Goal: Navigation & Orientation: Find specific page/section

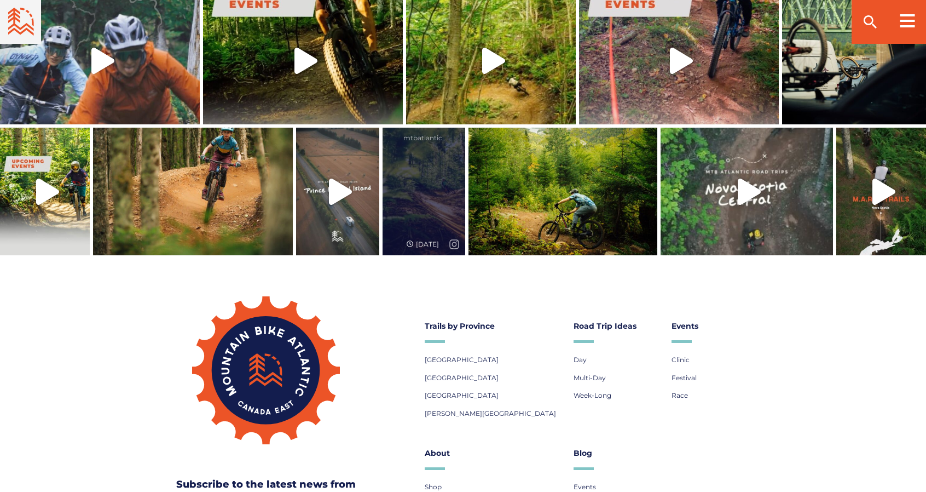
scroll to position [2791, 0]
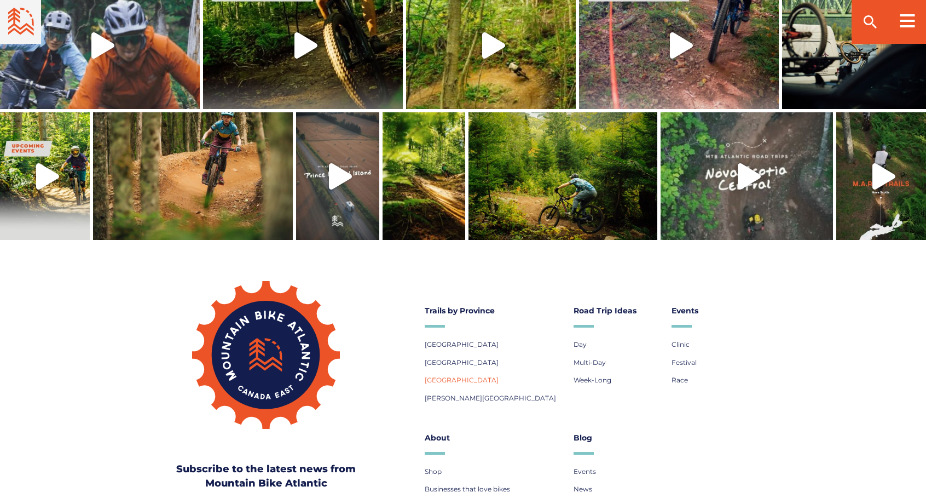
click at [447, 375] on span "[GEOGRAPHIC_DATA]" at bounding box center [462, 379] width 74 height 8
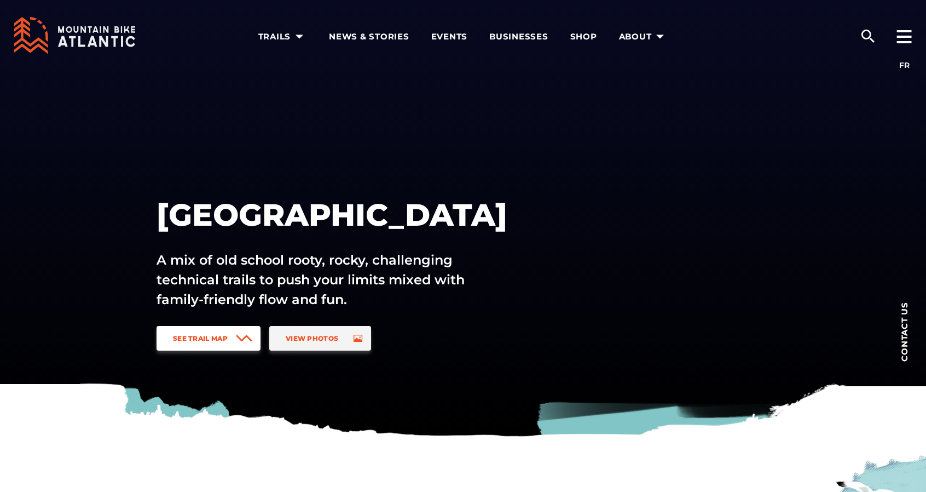
click at [228, 336] on span "See Trail Map" at bounding box center [200, 338] width 55 height 8
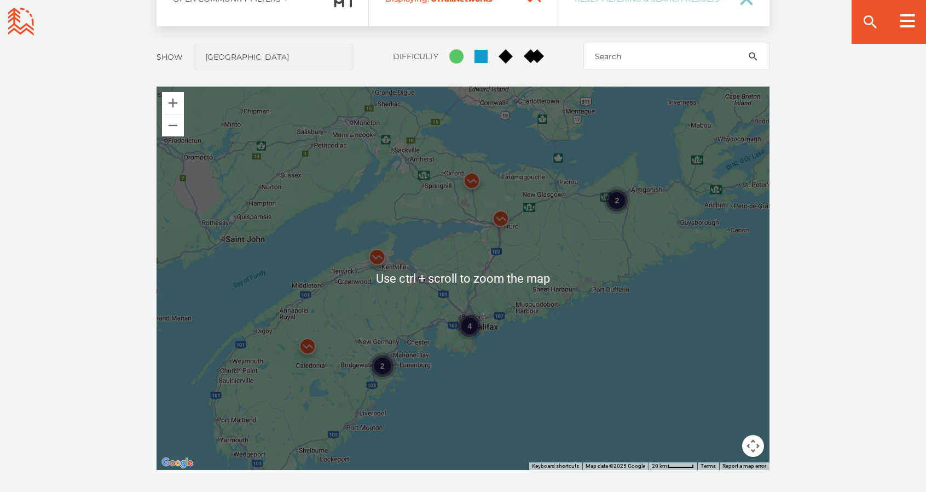
scroll to position [920, 0]
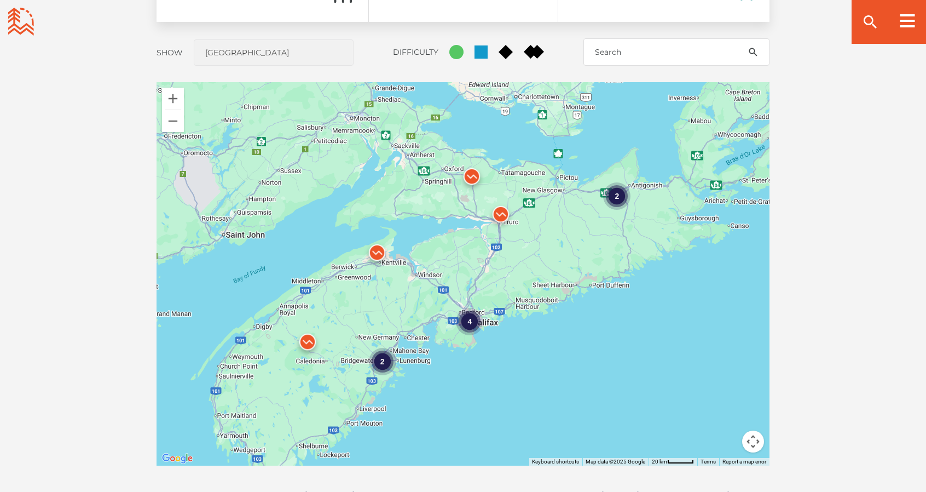
click at [469, 325] on div "4" at bounding box center [469, 321] width 27 height 27
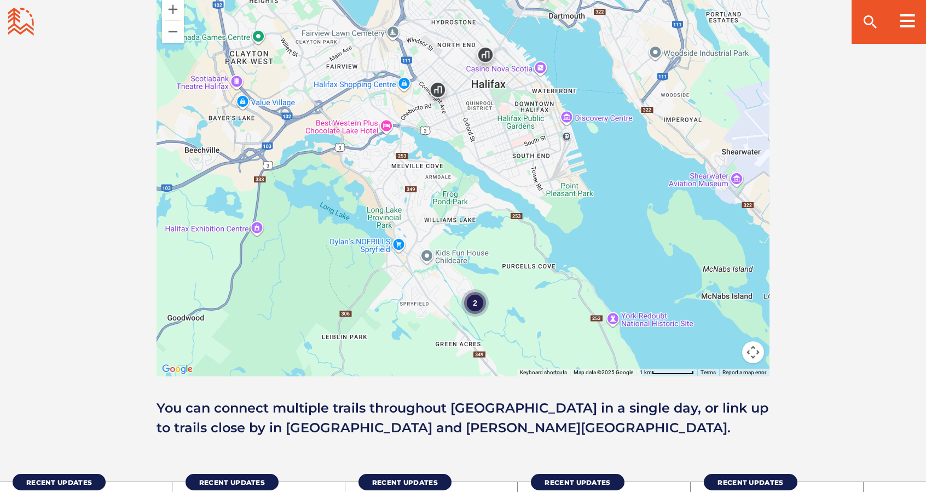
scroll to position [1029, 0]
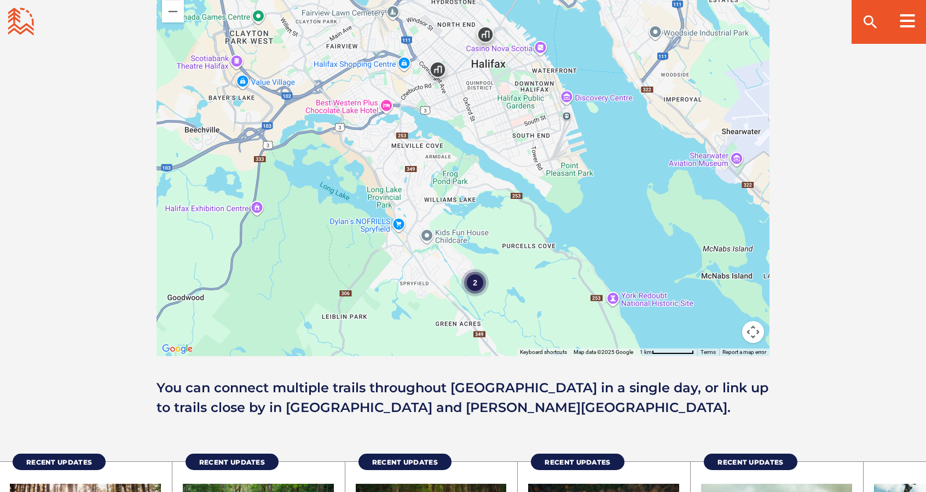
click at [475, 287] on div "2" at bounding box center [474, 282] width 27 height 27
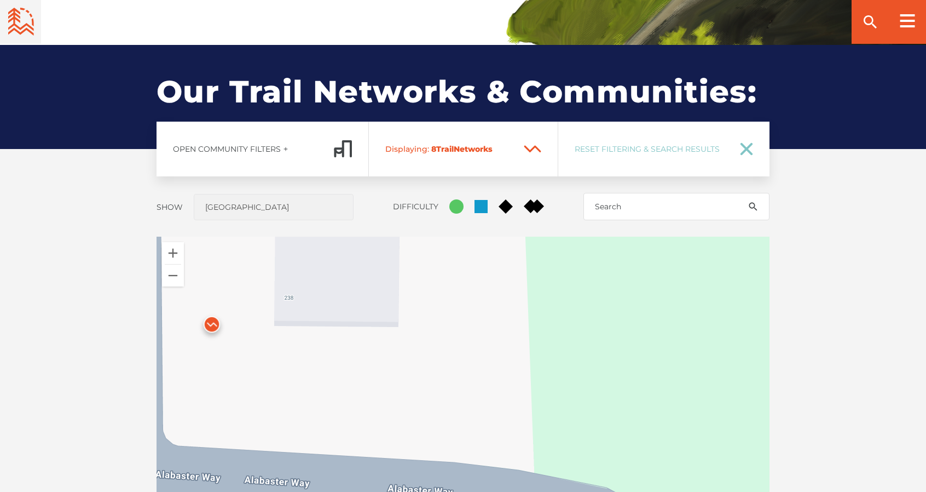
scroll to position [755, 0]
